Goal: Find specific page/section: Find specific page/section

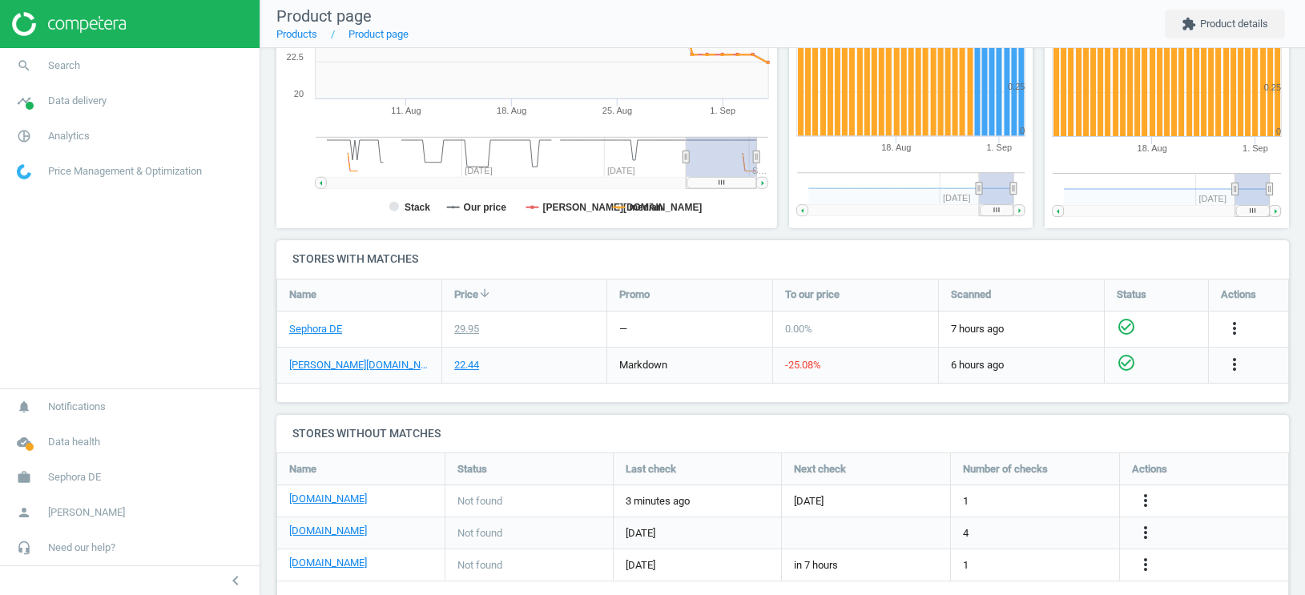
scroll to position [385, 0]
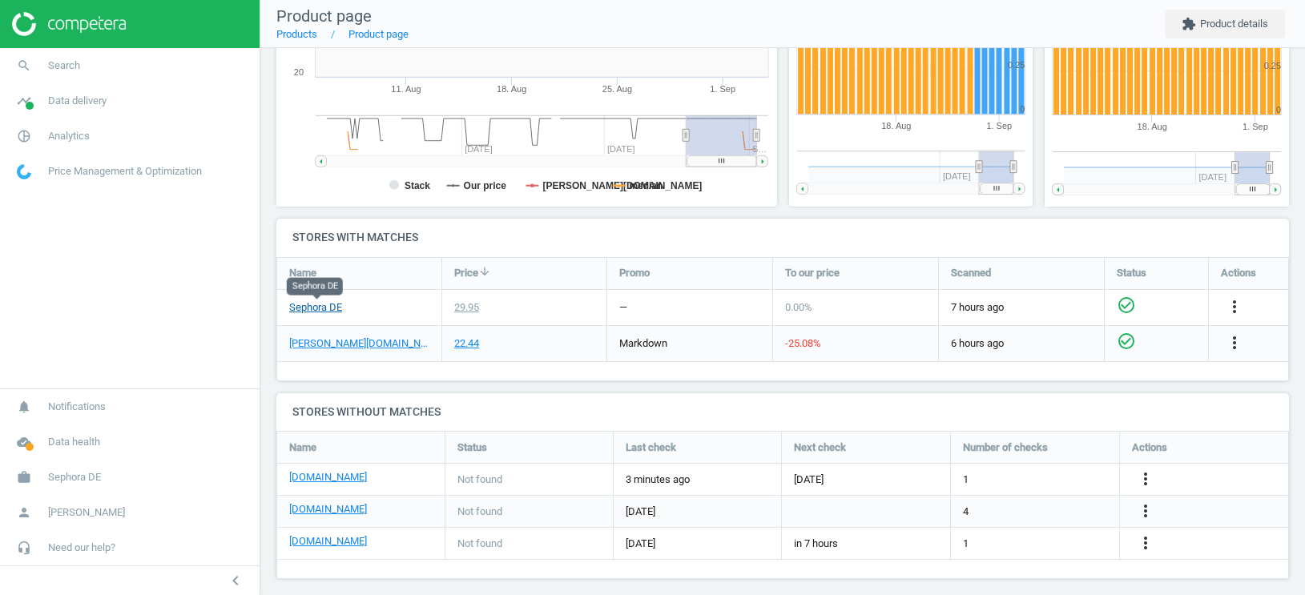
click at [321, 303] on link "Sephora DE" at bounding box center [315, 308] width 53 height 14
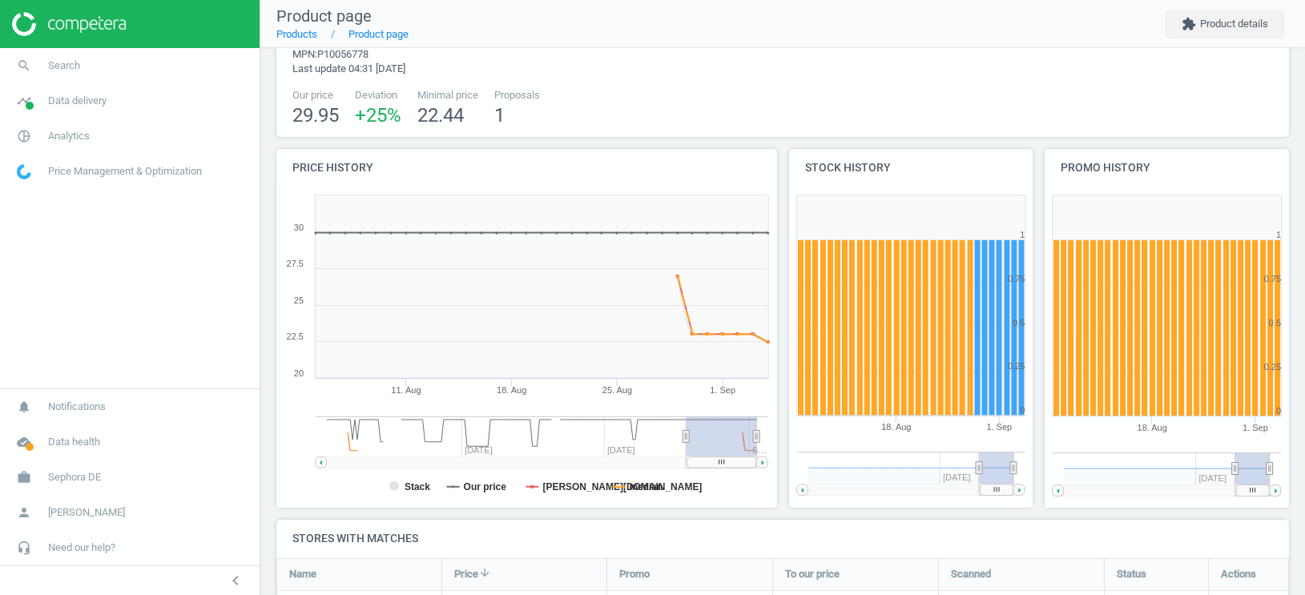
scroll to position [72, 0]
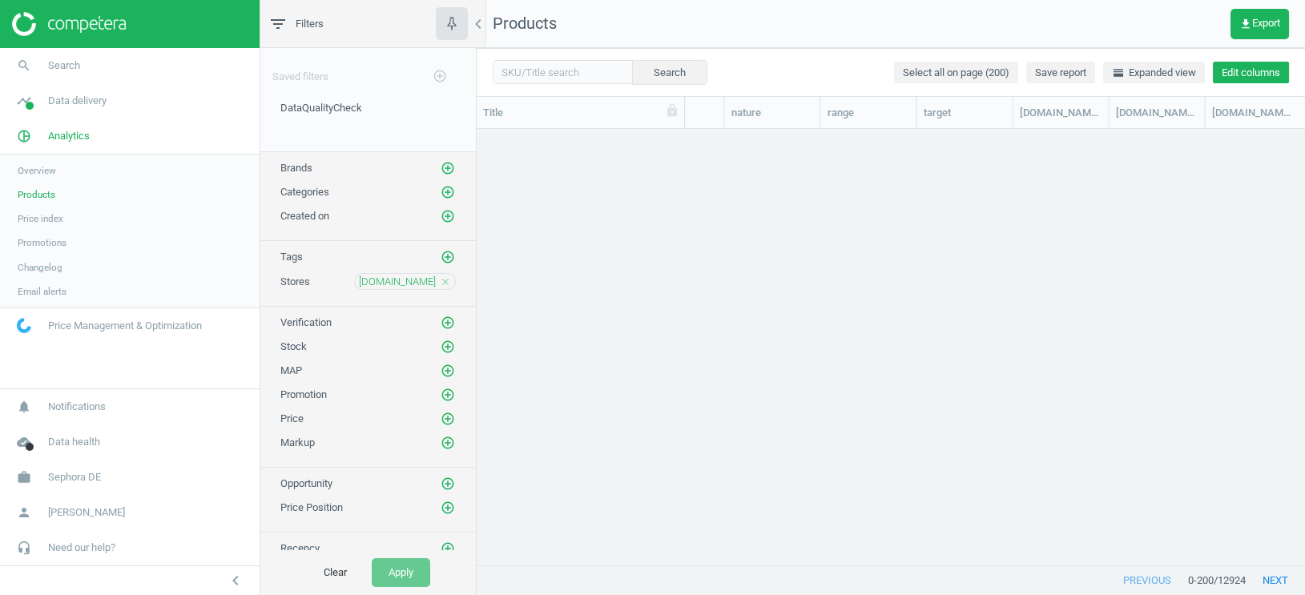
scroll to position [0, 874]
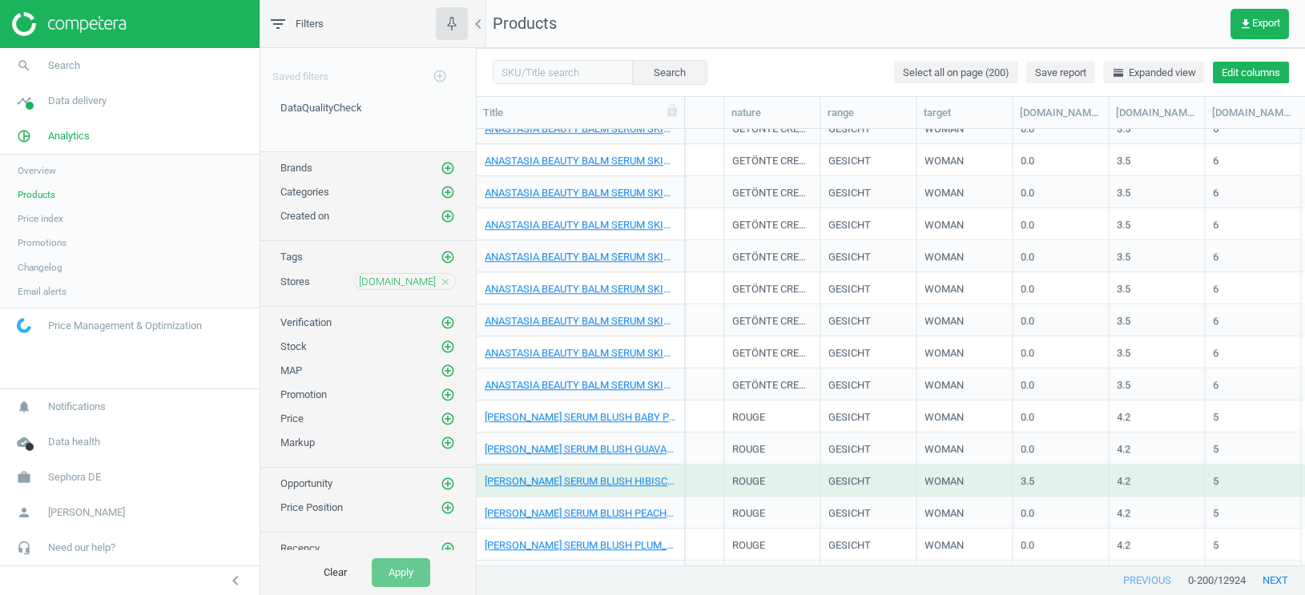
click at [1227, 79] on button "Edit columns" at bounding box center [1251, 73] width 76 height 22
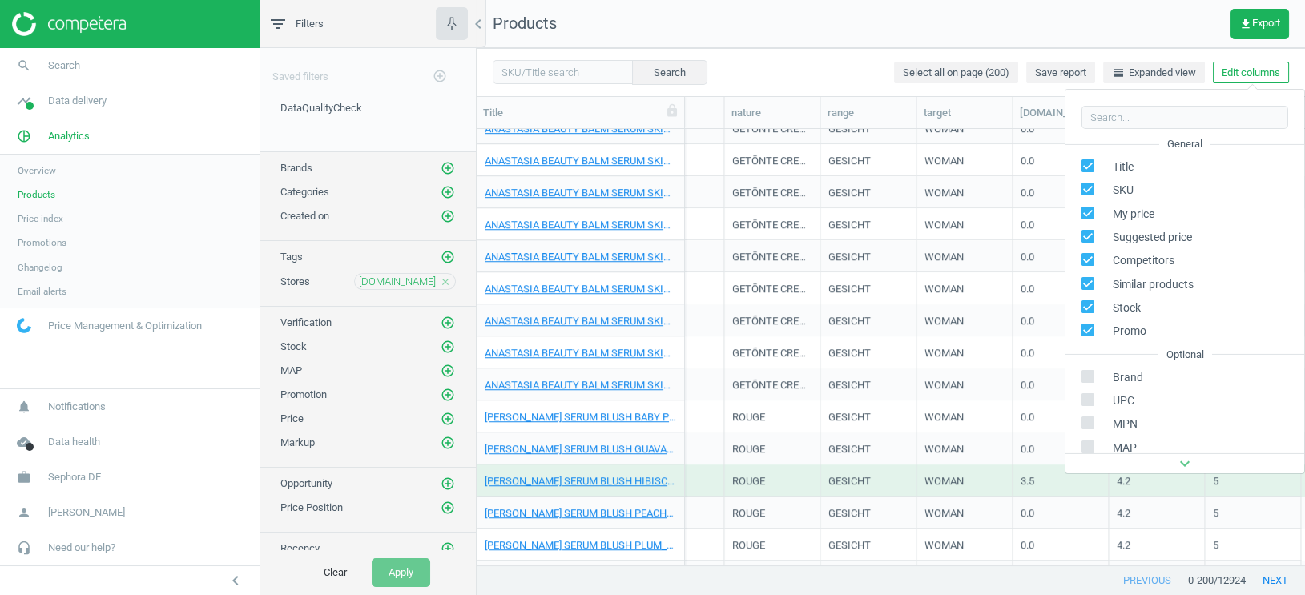
scroll to position [252, 0]
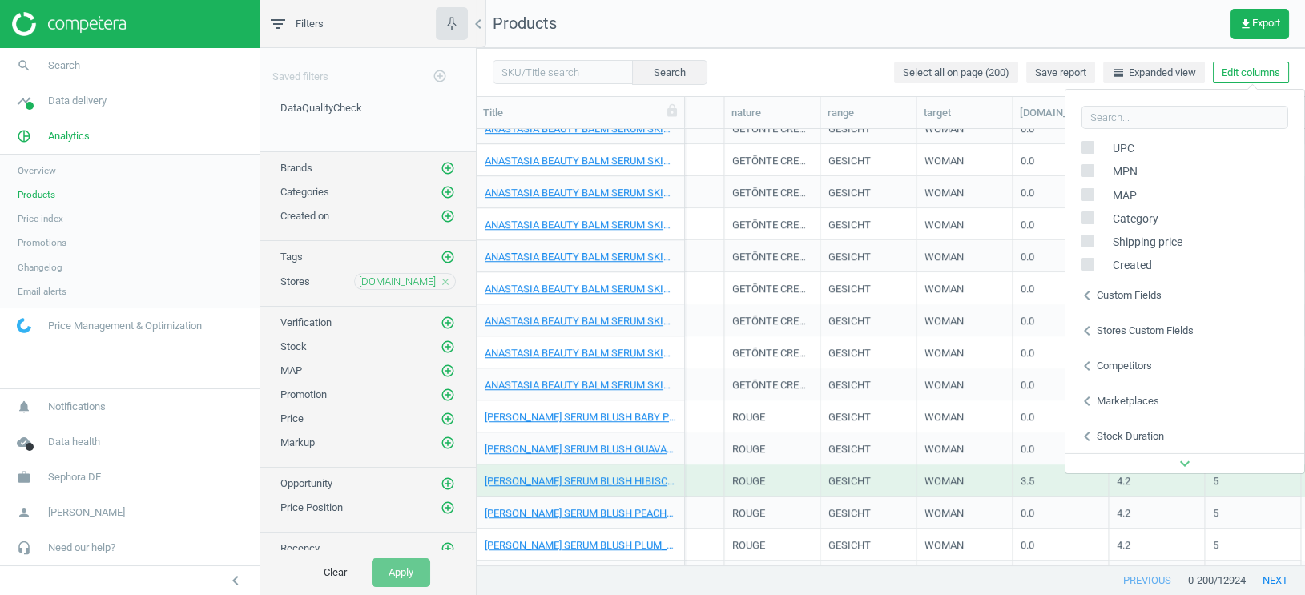
click at [1089, 331] on icon "chevron_left" at bounding box center [1087, 330] width 19 height 19
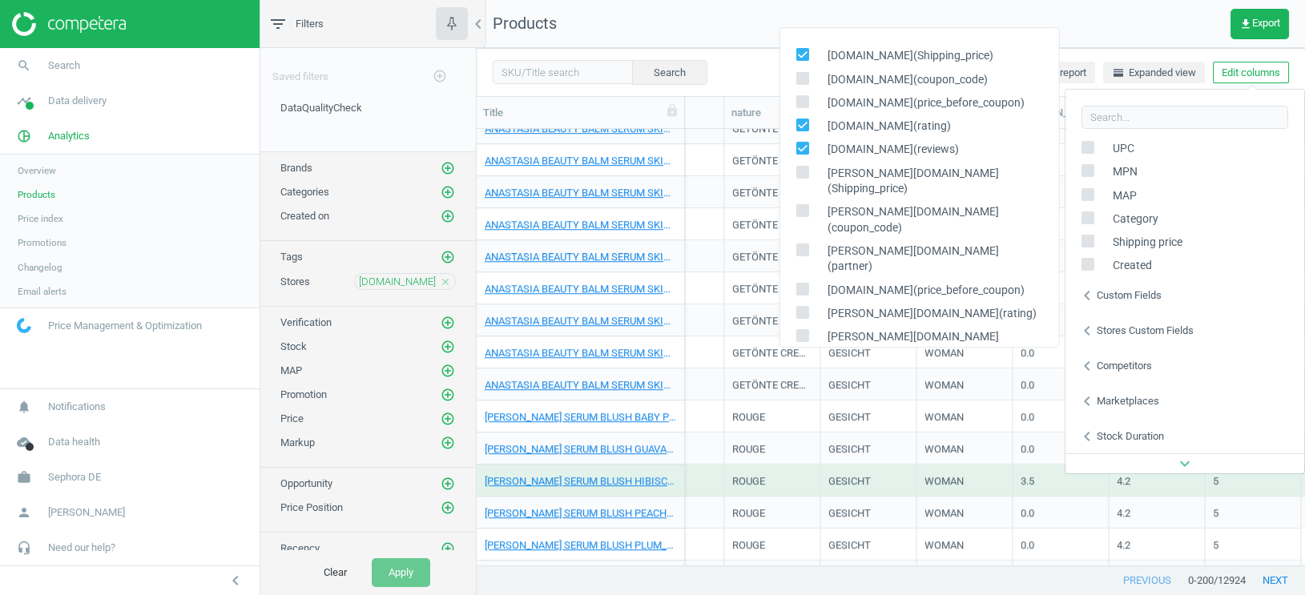
click at [1091, 296] on icon "chevron_left" at bounding box center [1087, 295] width 19 height 19
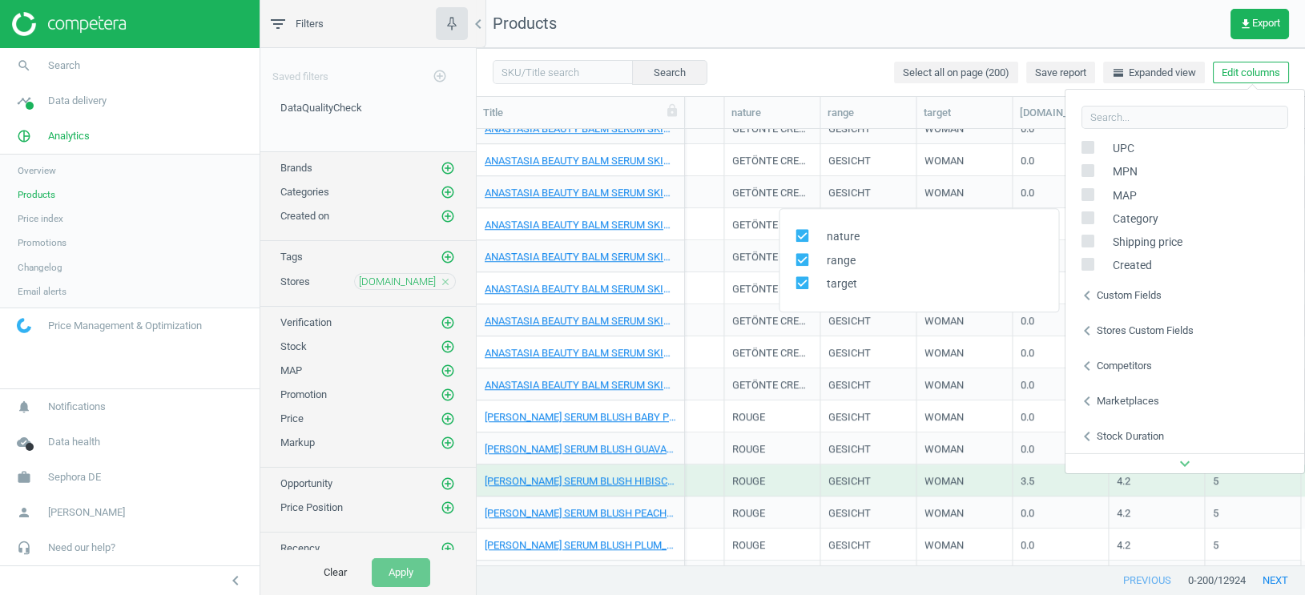
click at [1088, 333] on icon "chevron_left" at bounding box center [1087, 330] width 19 height 19
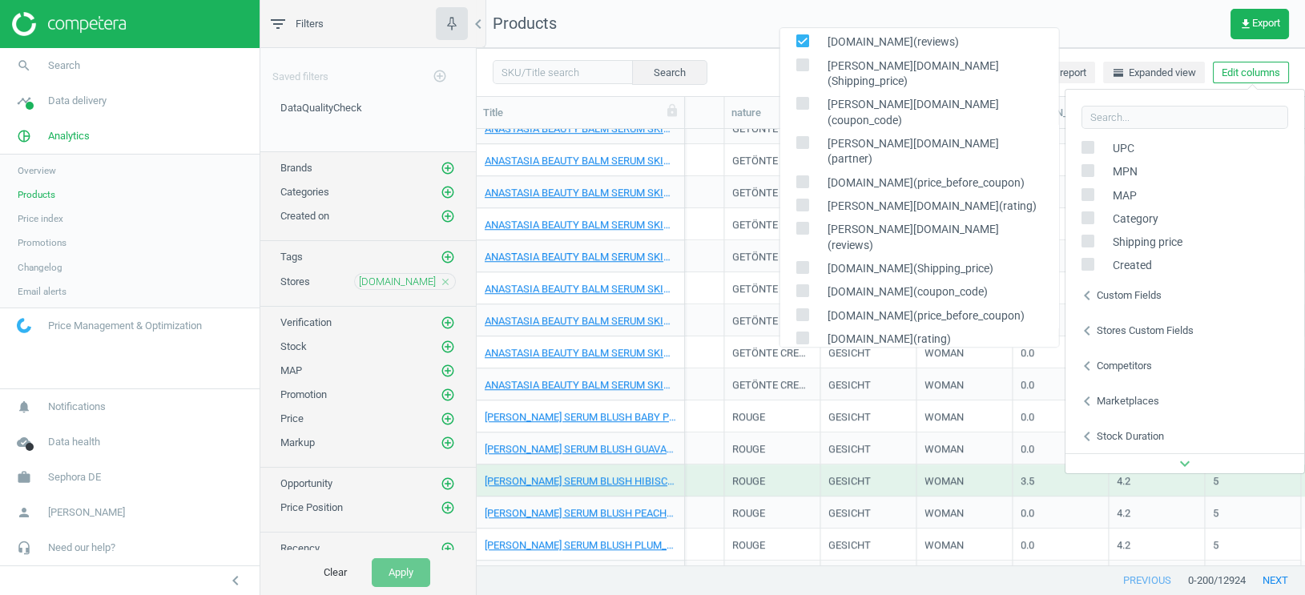
scroll to position [111, 0]
click at [709, 26] on nav "Products get_app Export" at bounding box center [891, 24] width 829 height 48
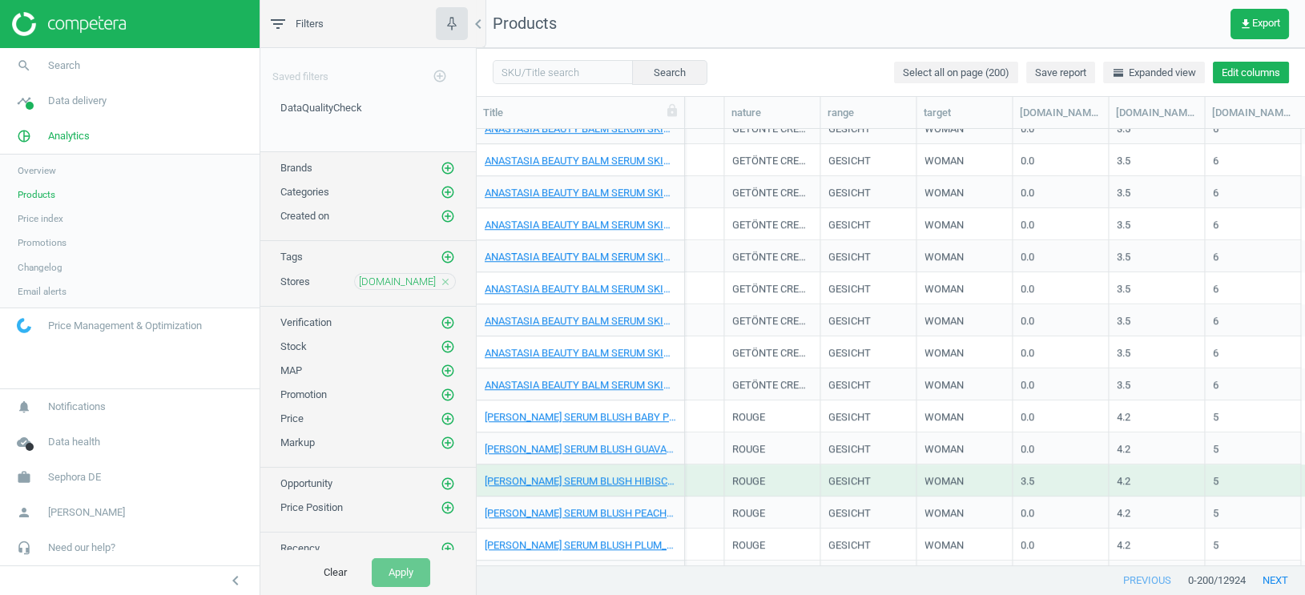
click at [1249, 74] on button "Edit columns" at bounding box center [1251, 73] width 76 height 22
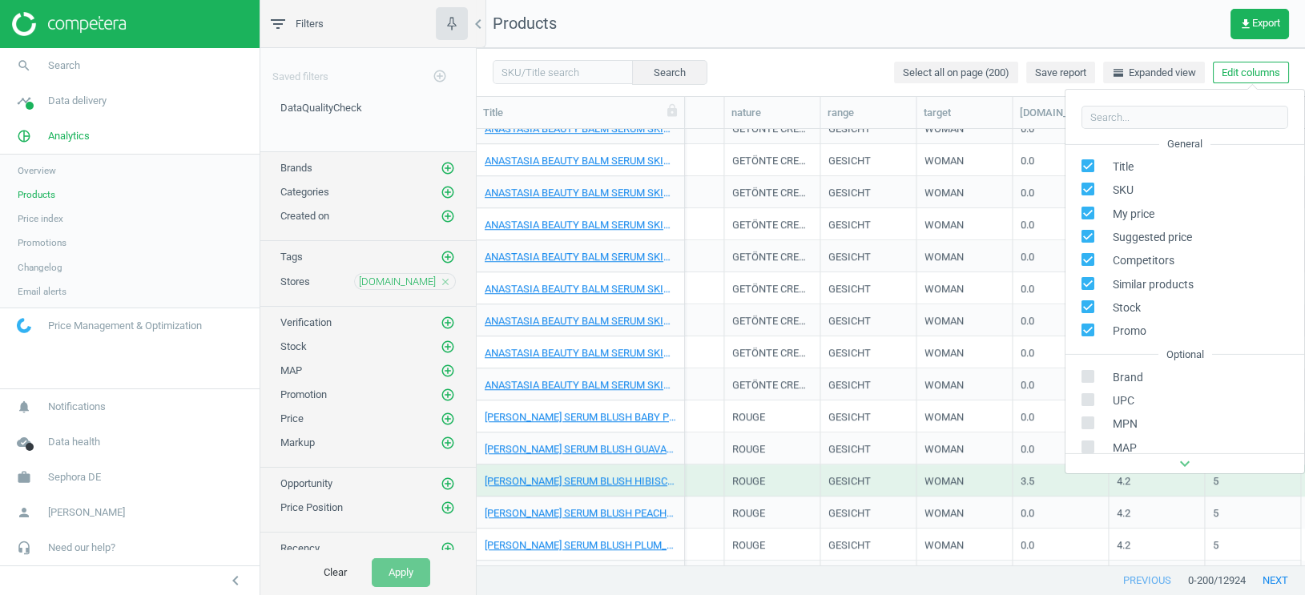
scroll to position [252, 0]
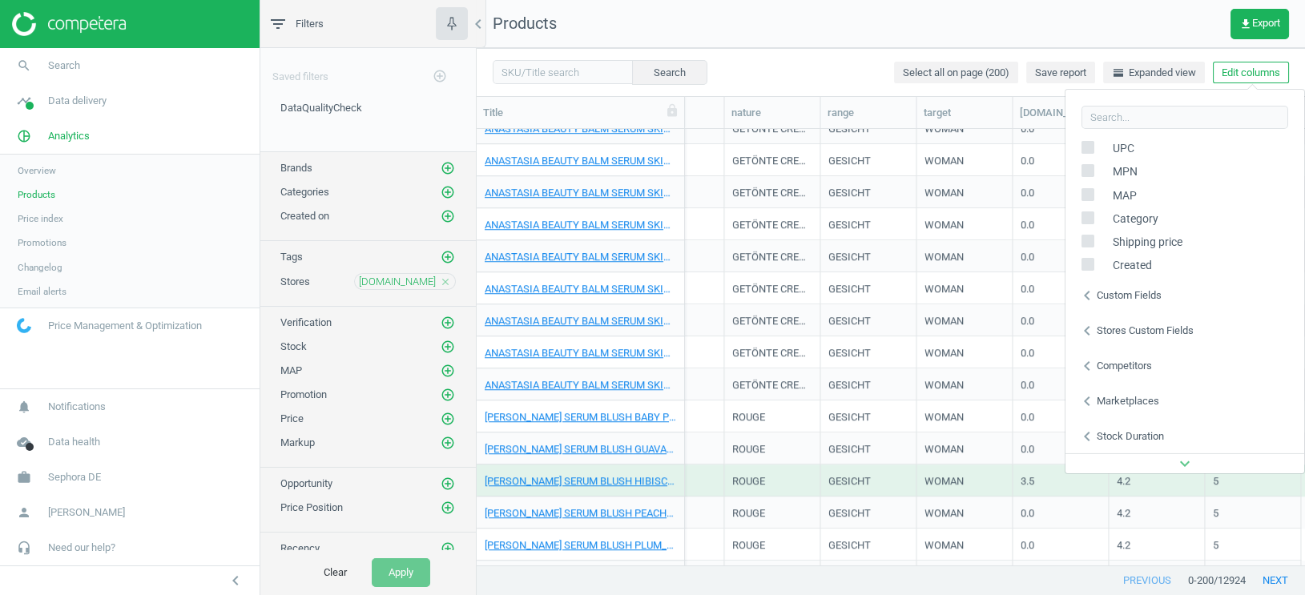
click at [1087, 337] on icon "chevron_left" at bounding box center [1087, 330] width 19 height 19
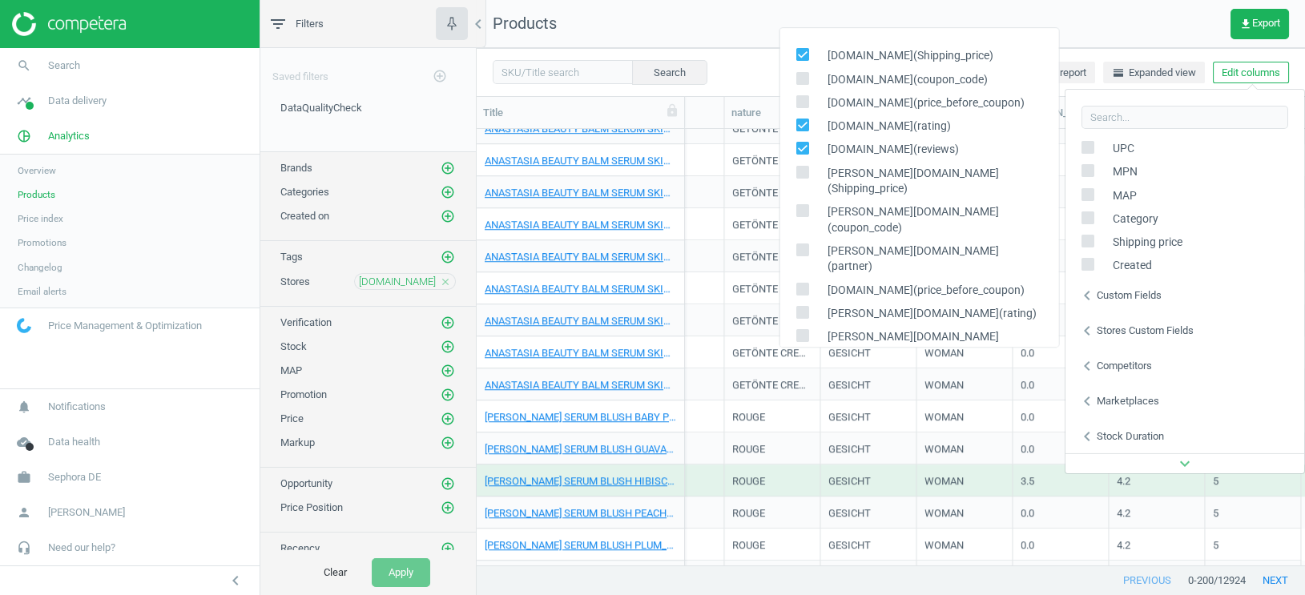
click at [802, 104] on input "checkbox" at bounding box center [802, 102] width 10 height 10
checkbox input "true"
click at [805, 69] on div "[DOMAIN_NAME](coupon_code)" at bounding box center [919, 79] width 279 height 23
click at [796, 89] on div "[DOMAIN_NAME](coupon_code)" at bounding box center [919, 79] width 279 height 23
click at [800, 79] on input "checkbox" at bounding box center [802, 78] width 10 height 10
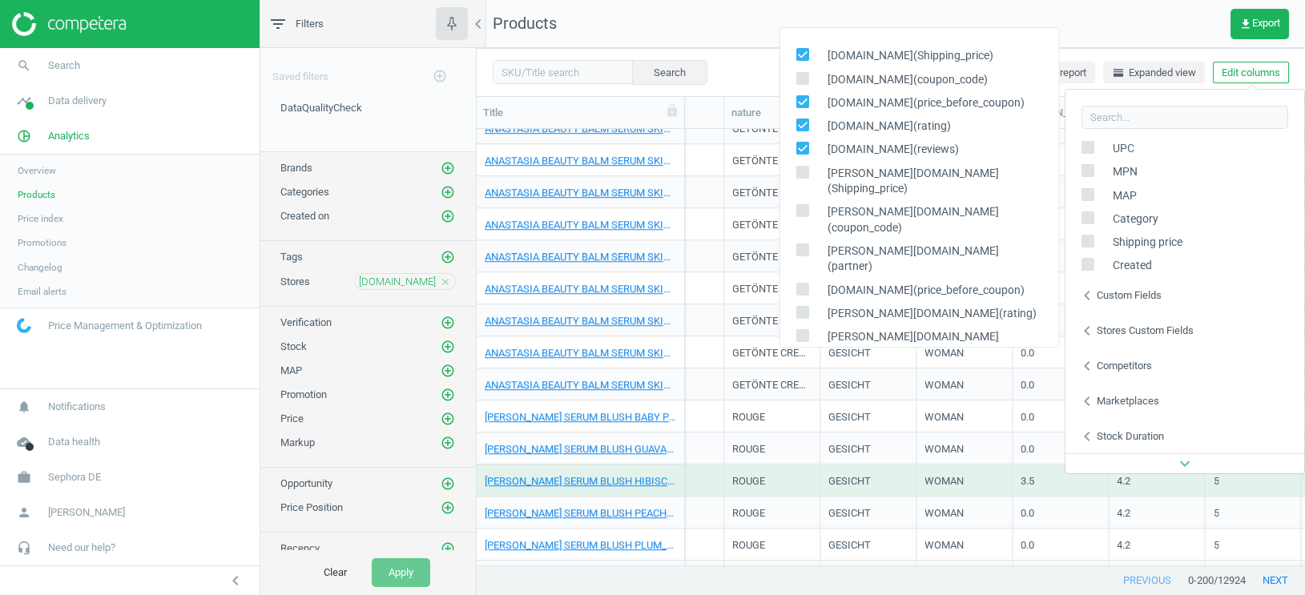
checkbox input "true"
click at [1070, 18] on nav "Products get_app Export" at bounding box center [891, 24] width 829 height 48
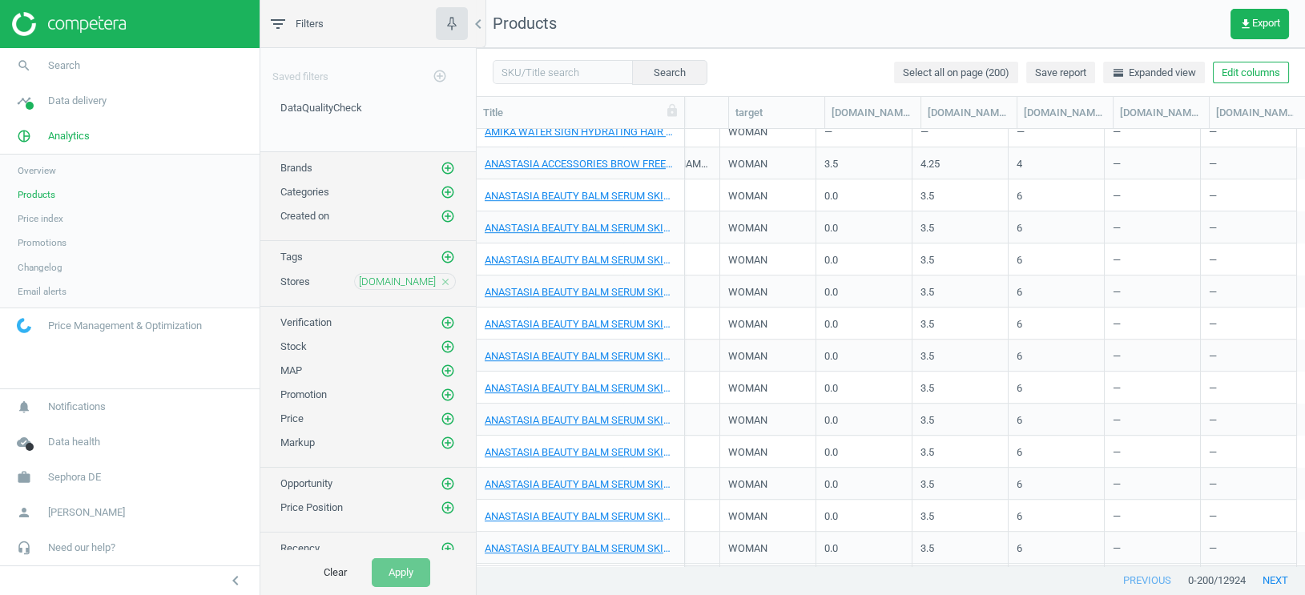
scroll to position [1843, 0]
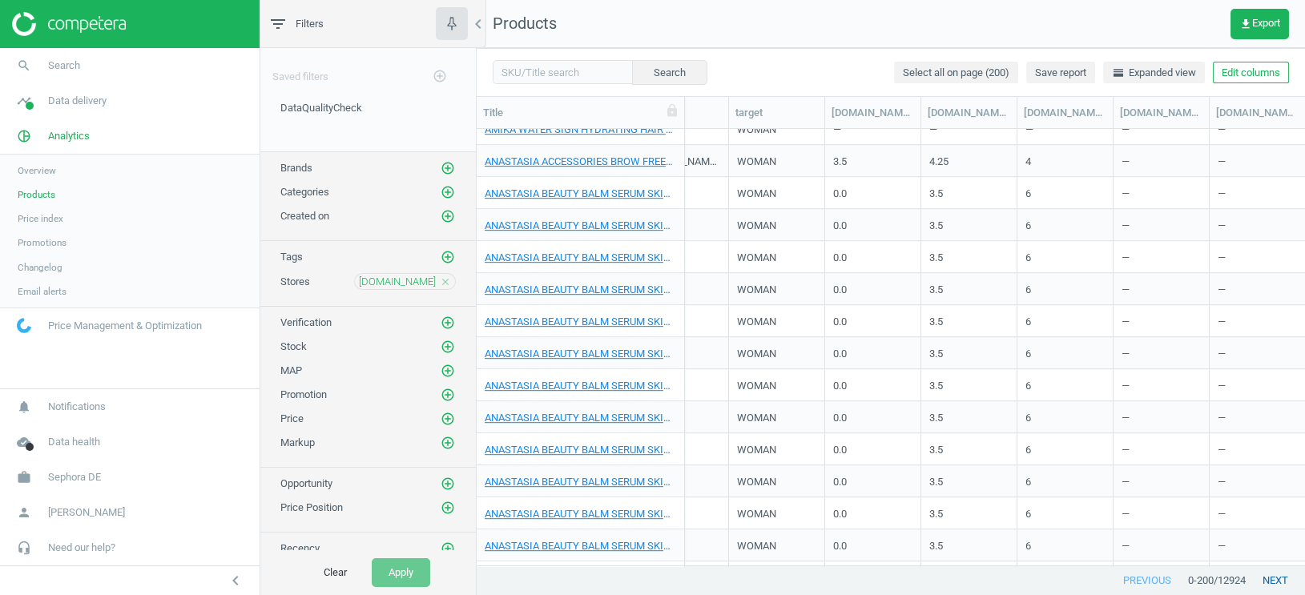
click at [1268, 578] on button "next" at bounding box center [1275, 581] width 59 height 29
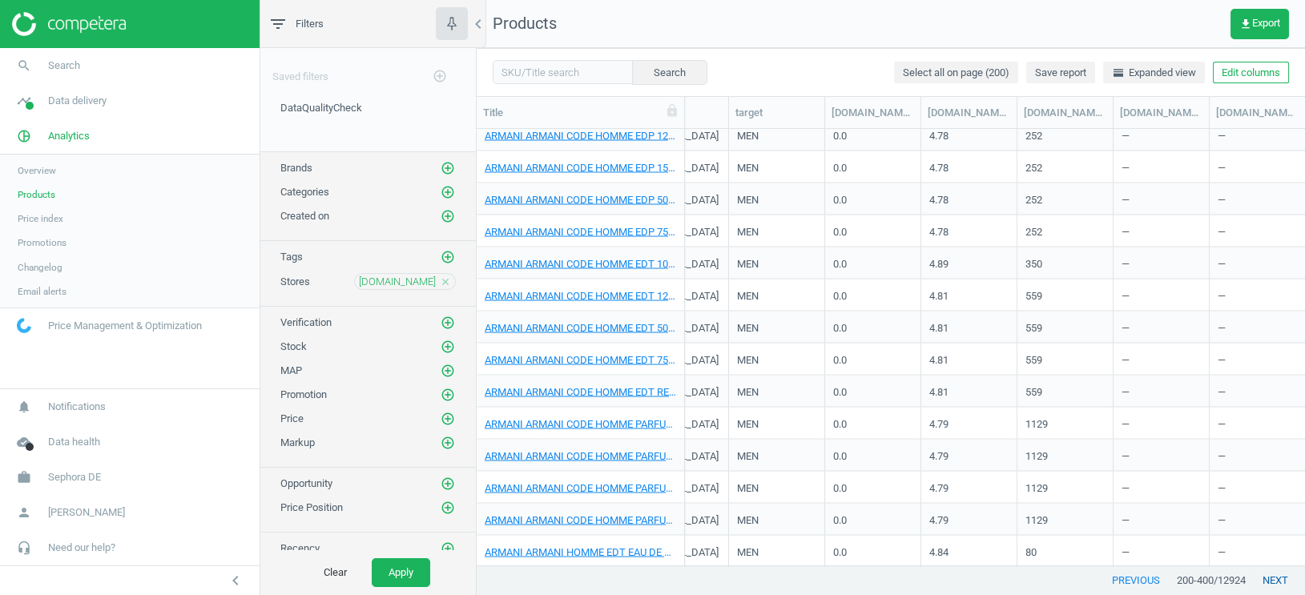
click at [1265, 577] on button "next" at bounding box center [1275, 581] width 59 height 29
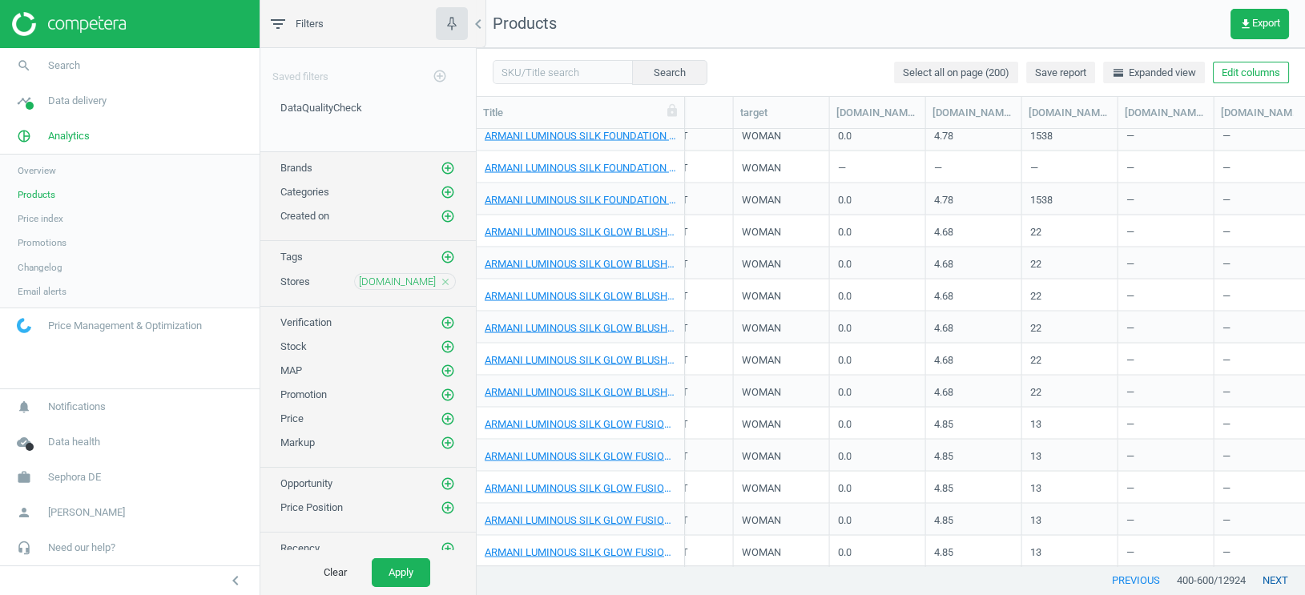
click at [1274, 583] on button "next" at bounding box center [1275, 581] width 59 height 29
click at [1267, 581] on button "next" at bounding box center [1275, 581] width 59 height 29
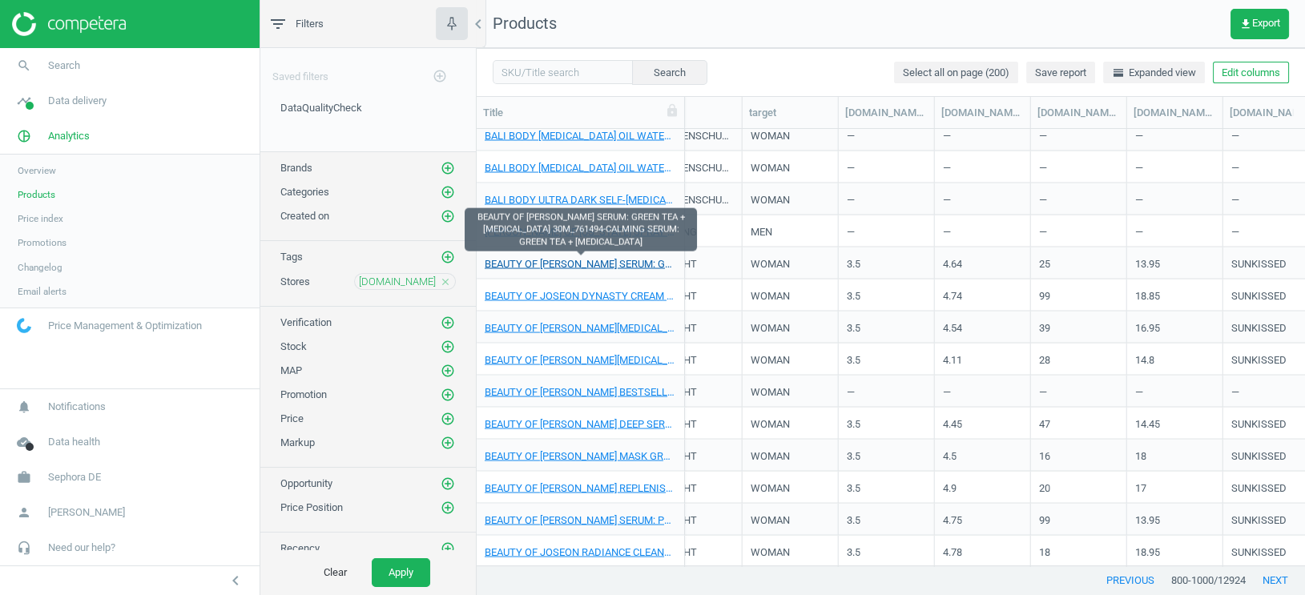
click at [622, 265] on link "BEAUTY OF [PERSON_NAME] SERUM: GREEN TEA + [MEDICAL_DATA] 30M_761494-CALMING SE…" at bounding box center [581, 263] width 192 height 14
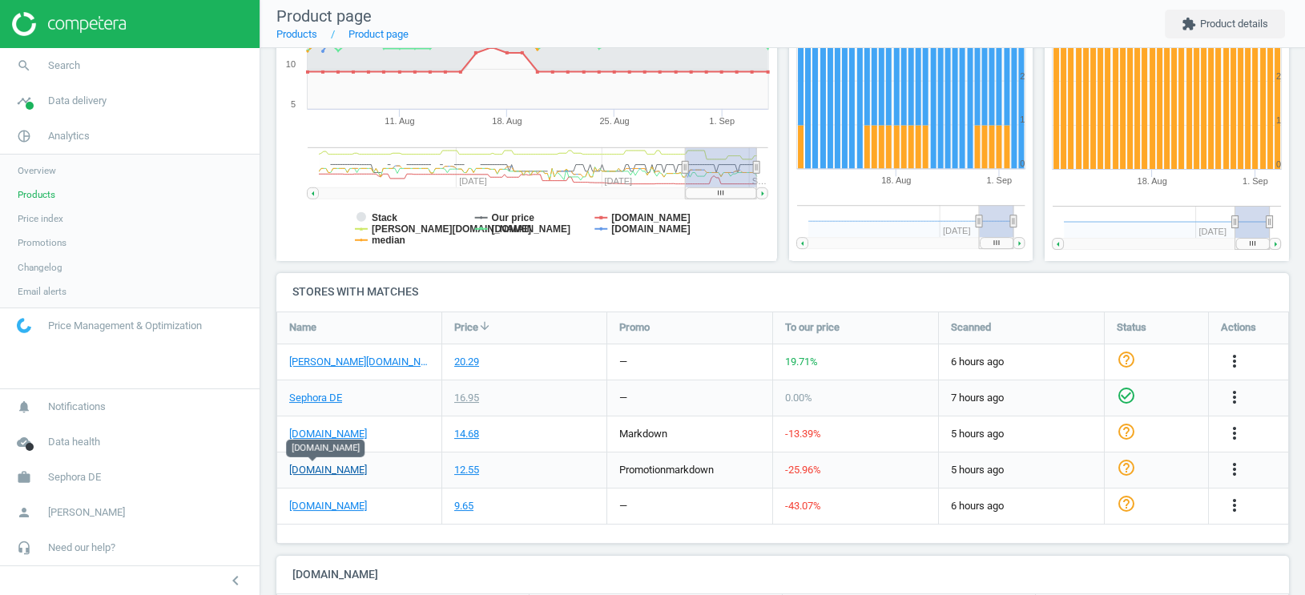
click at [321, 475] on link "[DOMAIN_NAME]" at bounding box center [328, 470] width 78 height 14
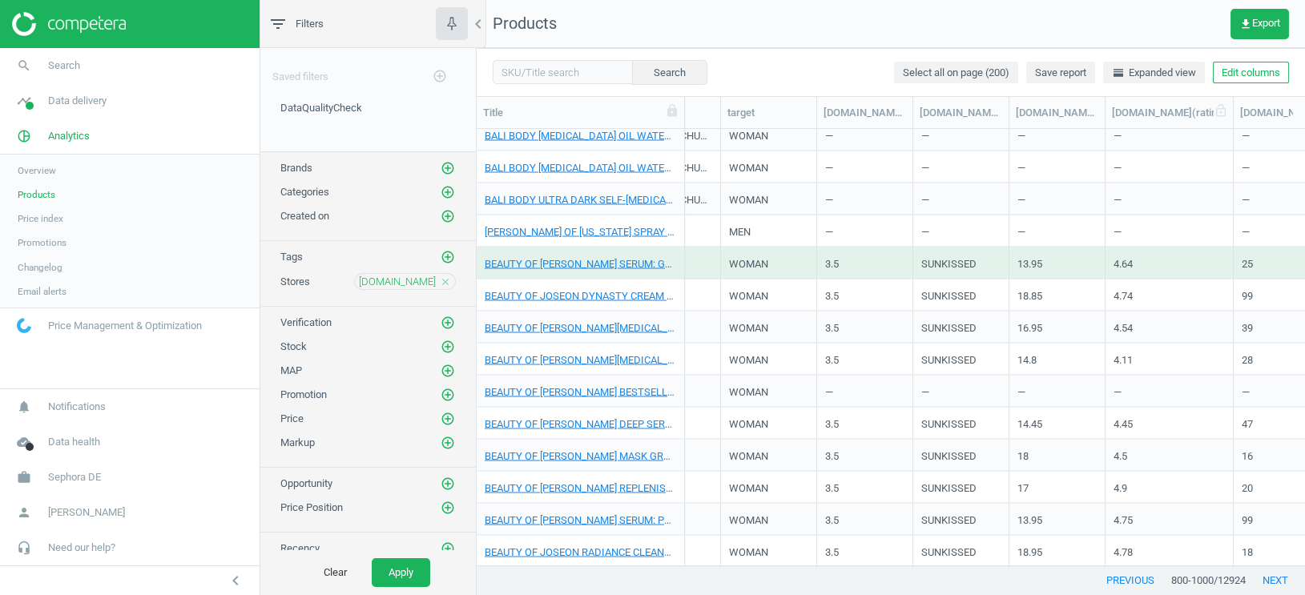
drag, startPoint x: 1202, startPoint y: 110, endPoint x: 1234, endPoint y: 111, distance: 32.1
click at [1234, 111] on div at bounding box center [1233, 112] width 16 height 31
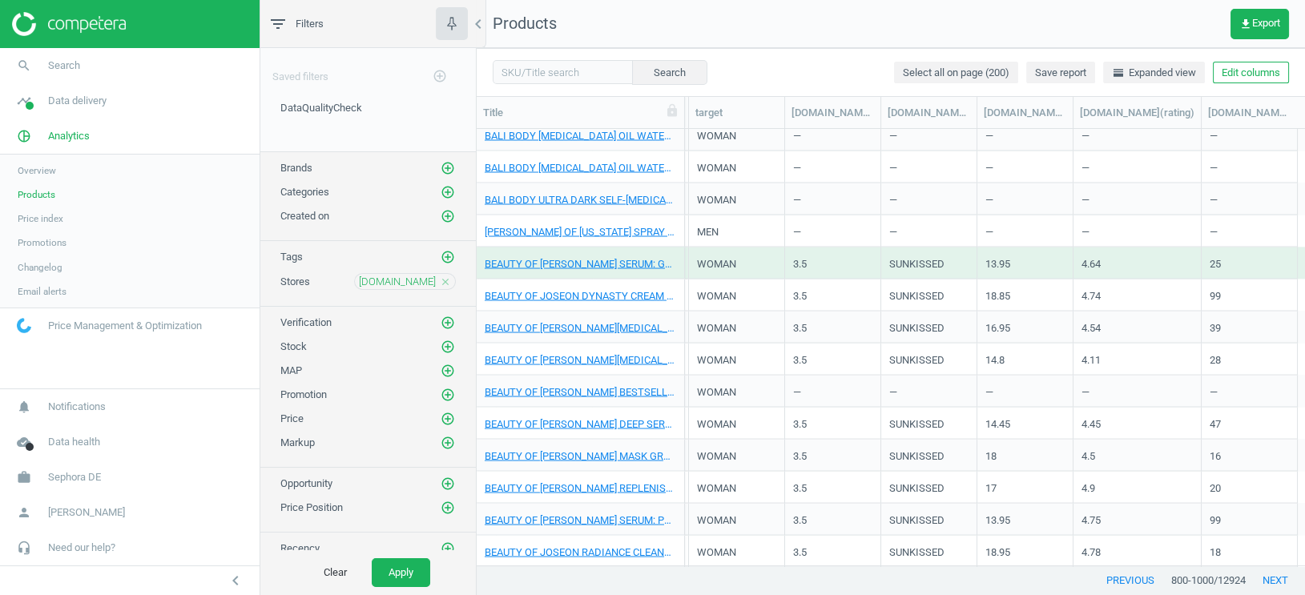
scroll to position [0, 1102]
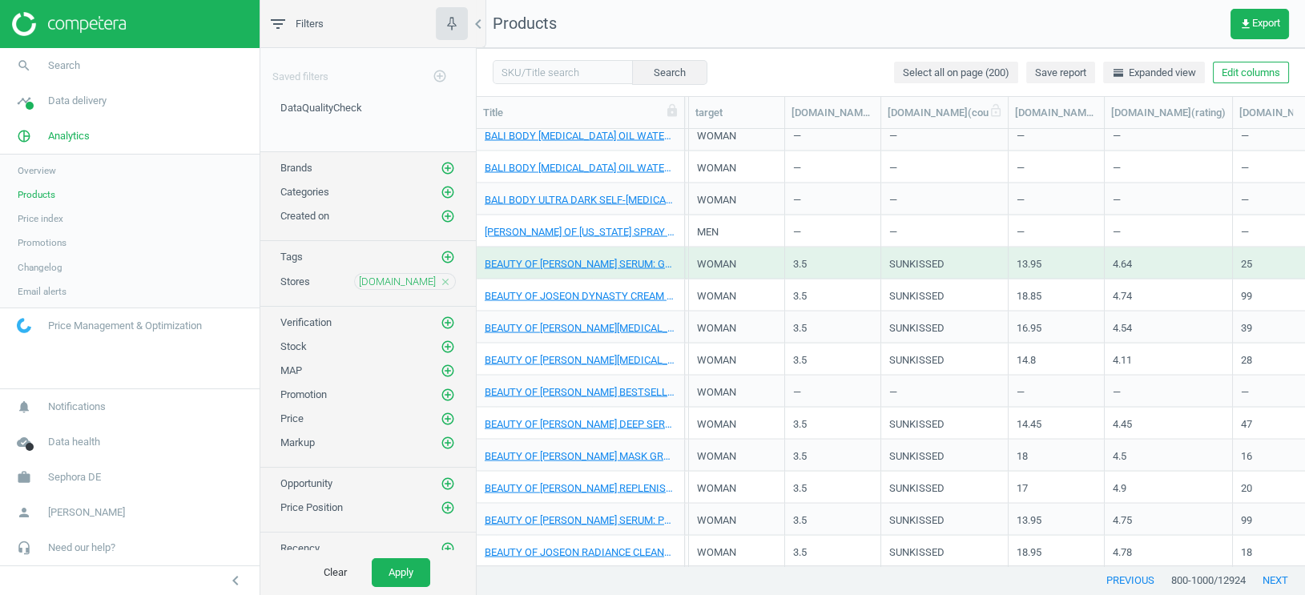
drag, startPoint x: 977, startPoint y: 111, endPoint x: 1015, endPoint y: 113, distance: 37.7
click at [1015, 112] on div at bounding box center [1008, 112] width 16 height 31
drag, startPoint x: 1110, startPoint y: 112, endPoint x: 1200, endPoint y: 115, distance: 89.8
click at [1200, 115] on div at bounding box center [1200, 112] width 16 height 31
drag, startPoint x: 1016, startPoint y: 113, endPoint x: 1042, endPoint y: 114, distance: 25.7
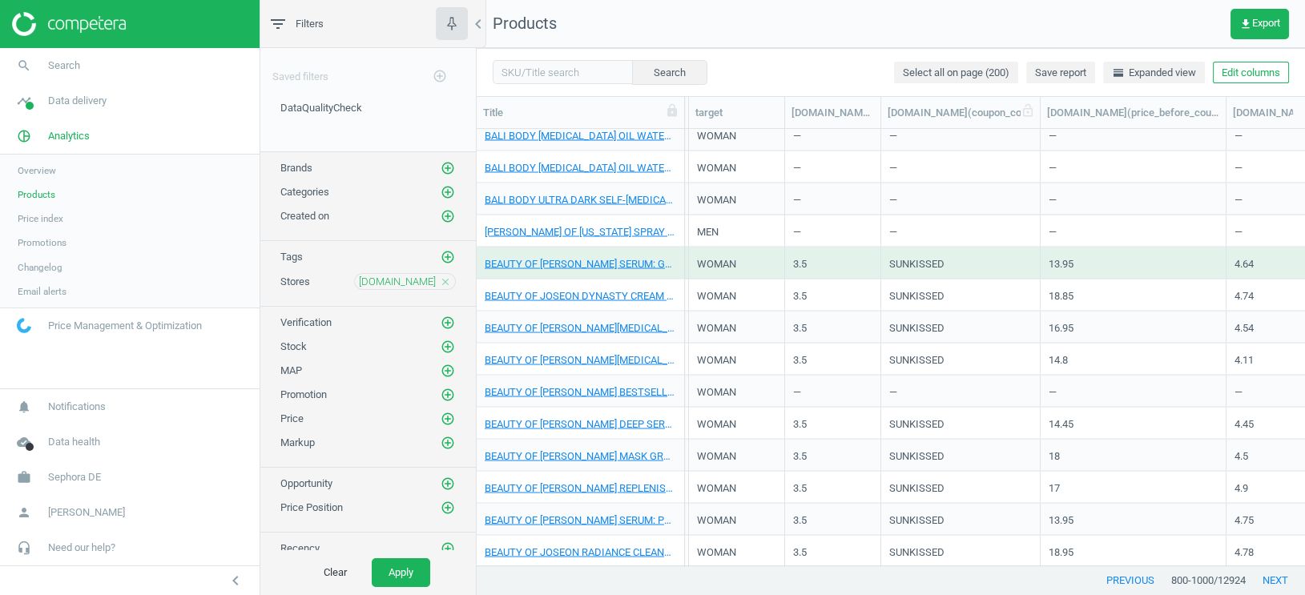
click at [1042, 114] on div at bounding box center [1040, 112] width 16 height 31
